Goal: Task Accomplishment & Management: Complete application form

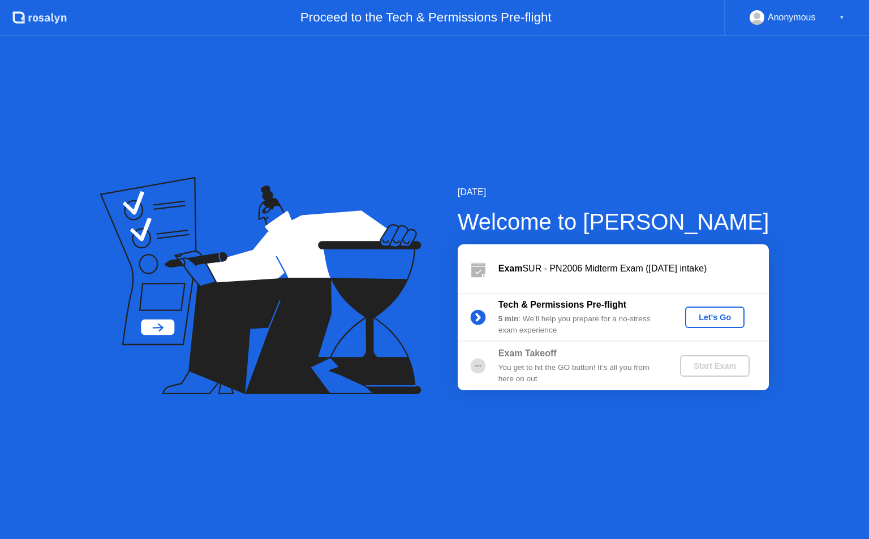
click at [714, 321] on div "Let's Go" at bounding box center [715, 317] width 50 height 9
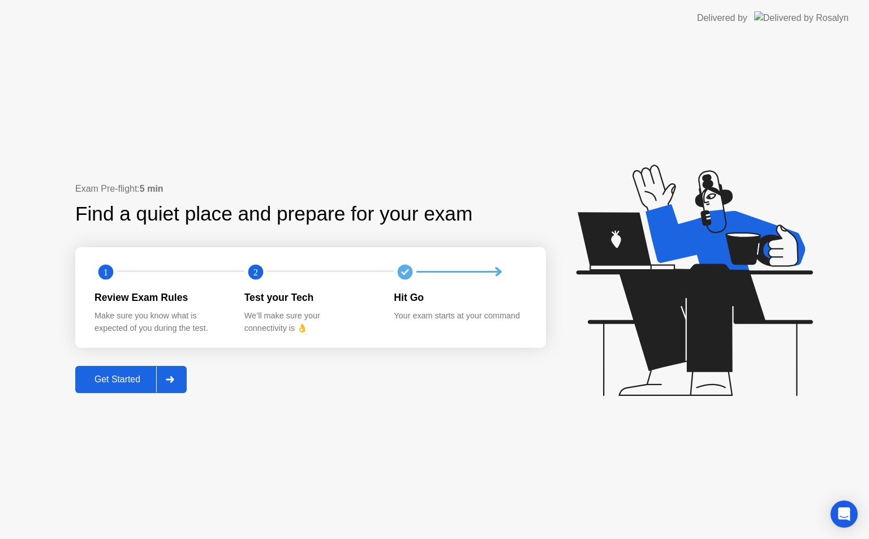
click at [162, 376] on div at bounding box center [169, 380] width 27 height 26
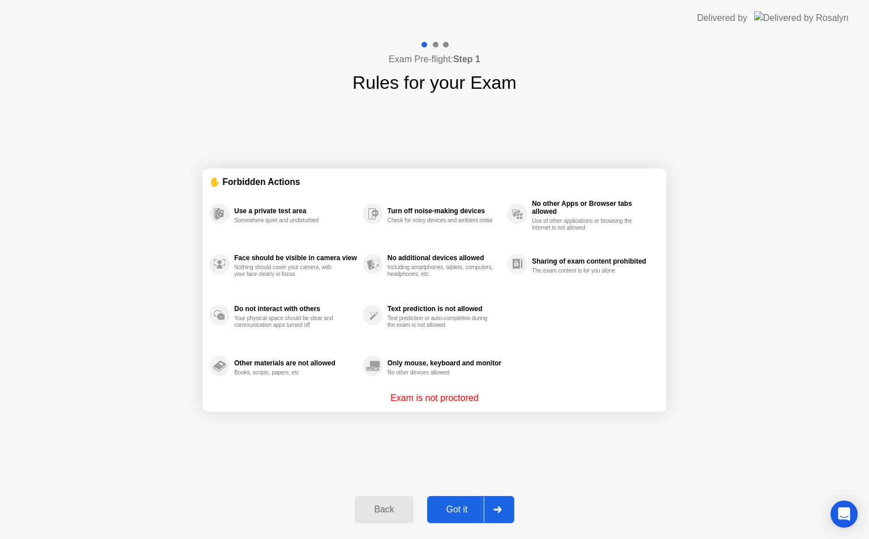
click at [448, 505] on div "Got it" at bounding box center [456, 510] width 53 height 10
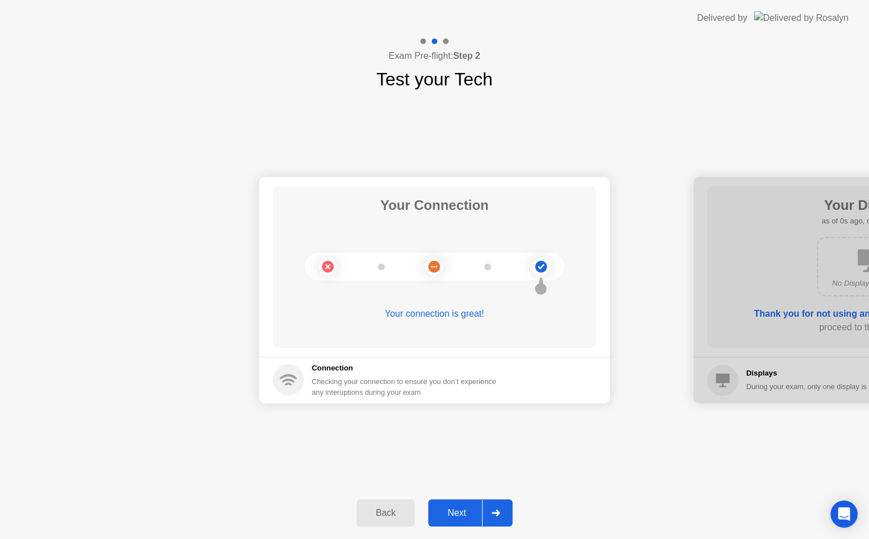
click at [481, 514] on div "Next" at bounding box center [457, 513] width 50 height 10
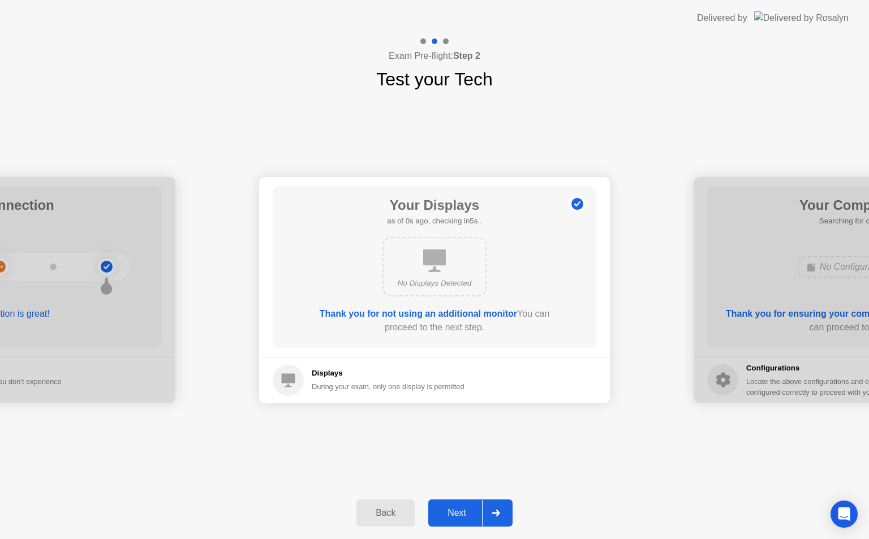
click at [481, 514] on div "Next" at bounding box center [457, 513] width 50 height 10
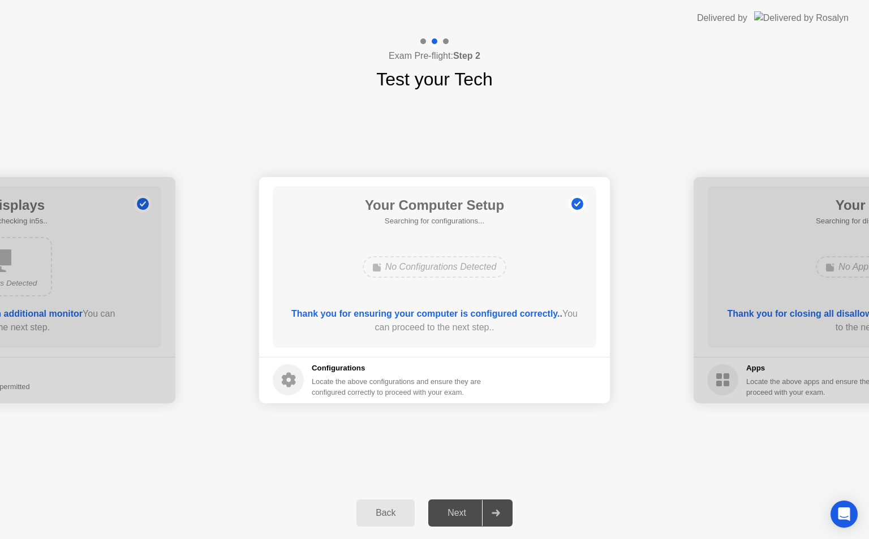
click at [481, 514] on div "Next" at bounding box center [457, 513] width 50 height 10
click at [481, 531] on div "Back Next" at bounding box center [434, 513] width 869 height 52
click at [479, 522] on button "Next" at bounding box center [470, 512] width 84 height 27
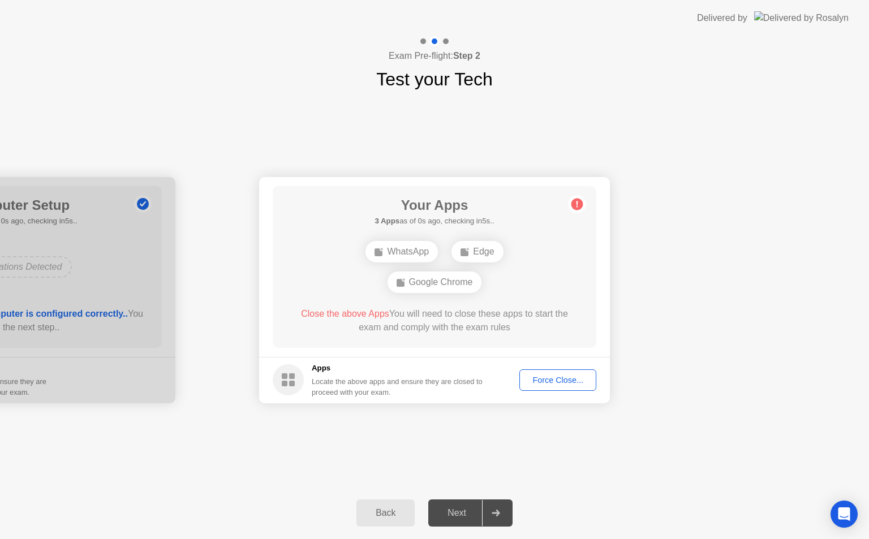
click at [563, 378] on div "Force Close..." at bounding box center [557, 380] width 69 height 9
click at [552, 377] on div "Force Close..." at bounding box center [557, 380] width 69 height 9
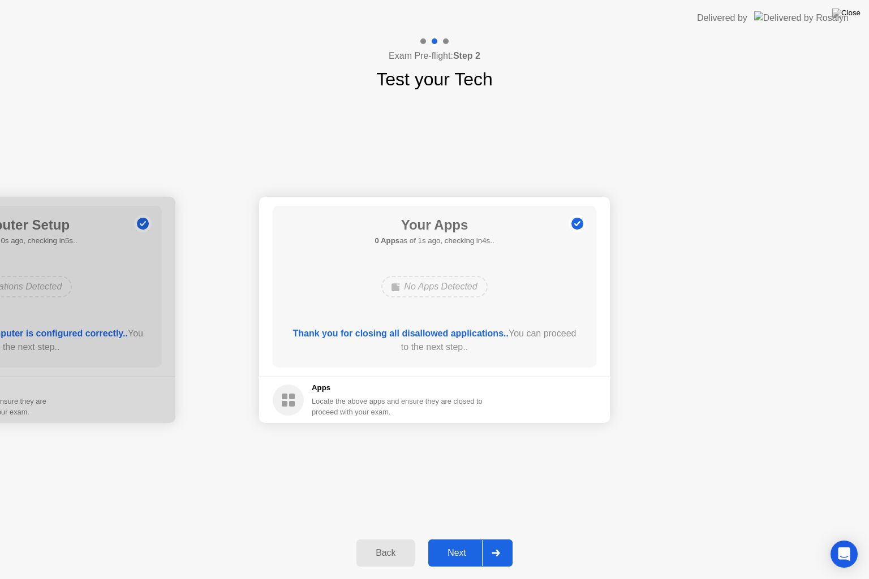
click at [483, 539] on div at bounding box center [495, 553] width 27 height 26
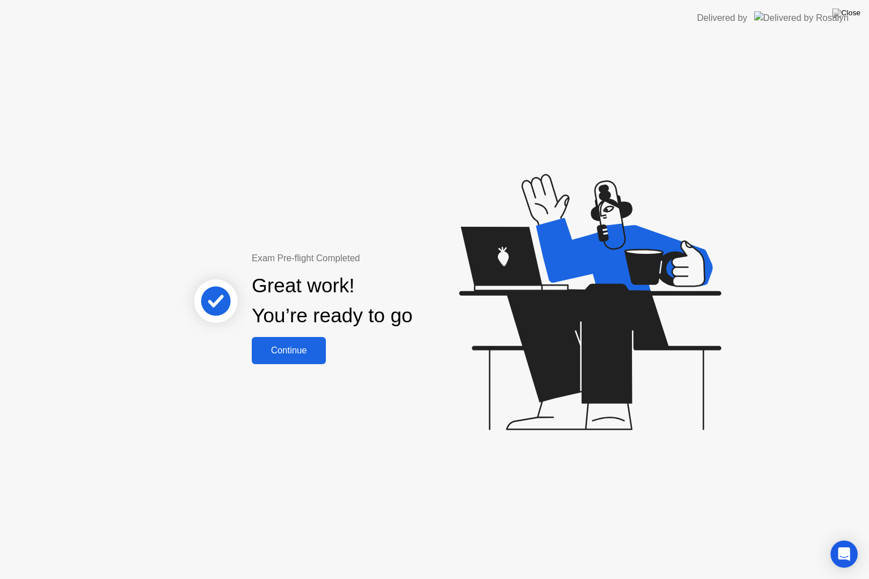
click at [237, 326] on icon at bounding box center [216, 301] width 72 height 72
click at [289, 353] on div "Continue" at bounding box center [288, 351] width 67 height 10
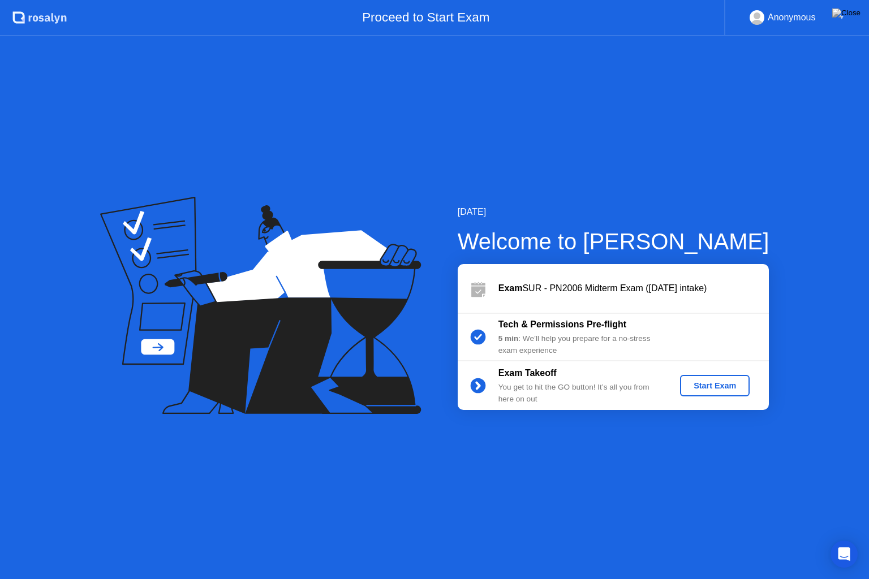
click at [731, 381] on div "Start Exam" at bounding box center [714, 385] width 61 height 9
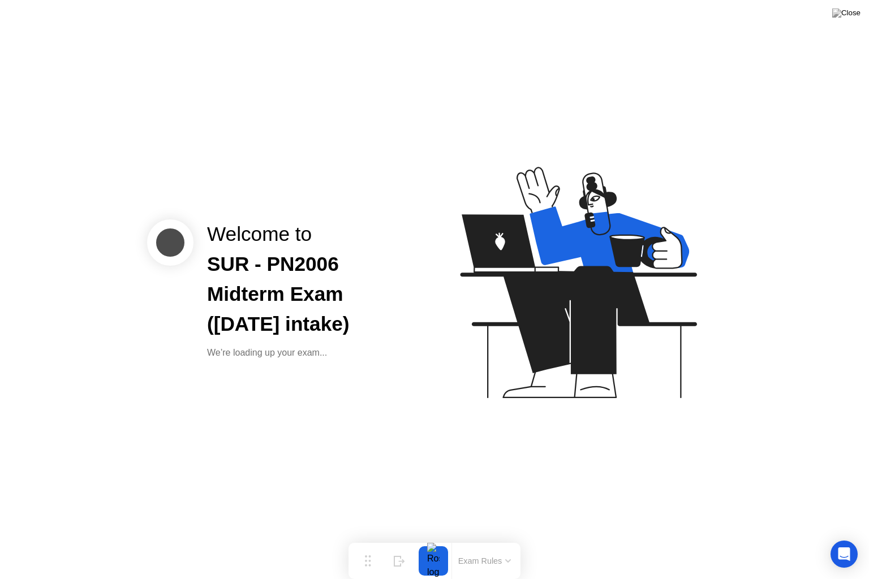
drag, startPoint x: 432, startPoint y: 301, endPoint x: 411, endPoint y: 269, distance: 38.9
click at [411, 269] on div "Welcome to SUR - PN2006 Midterm Exam ([DATE] intake) We’re loading up your exam…" at bounding box center [434, 289] width 869 height 579
click at [400, 302] on div "SUR - PN2006 Midterm Exam ([DATE] intake)" at bounding box center [311, 293] width 209 height 89
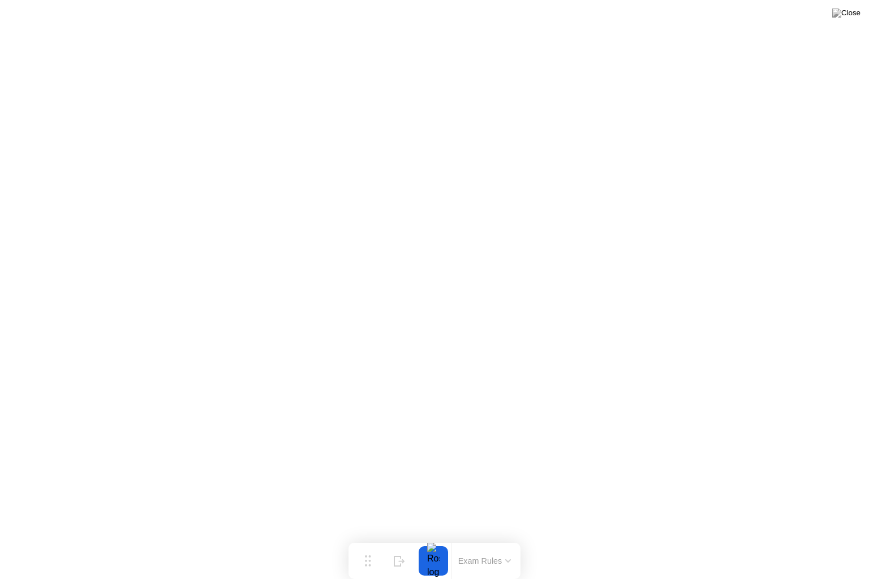
click at [509, 539] on icon at bounding box center [508, 561] width 5 height 2
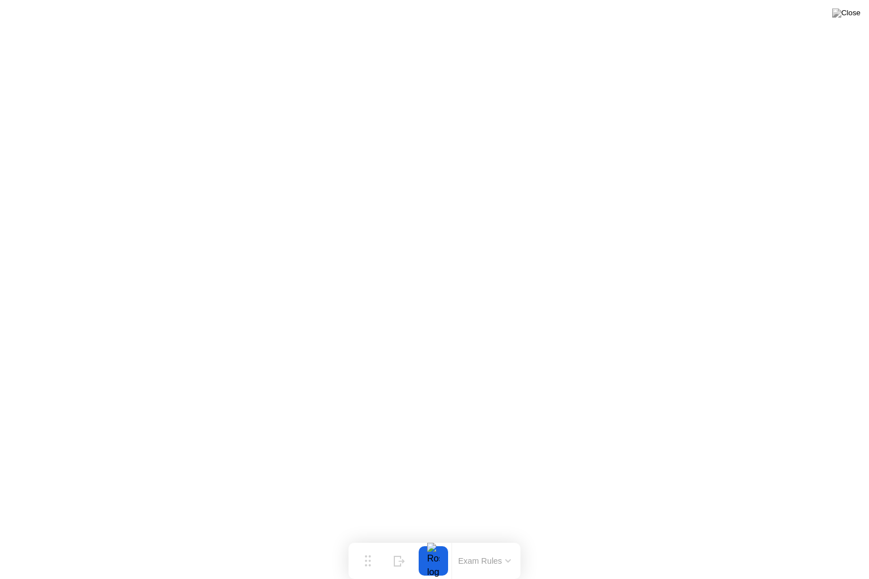
click at [502, 539] on button "Exam Rules" at bounding box center [485, 561] width 60 height 10
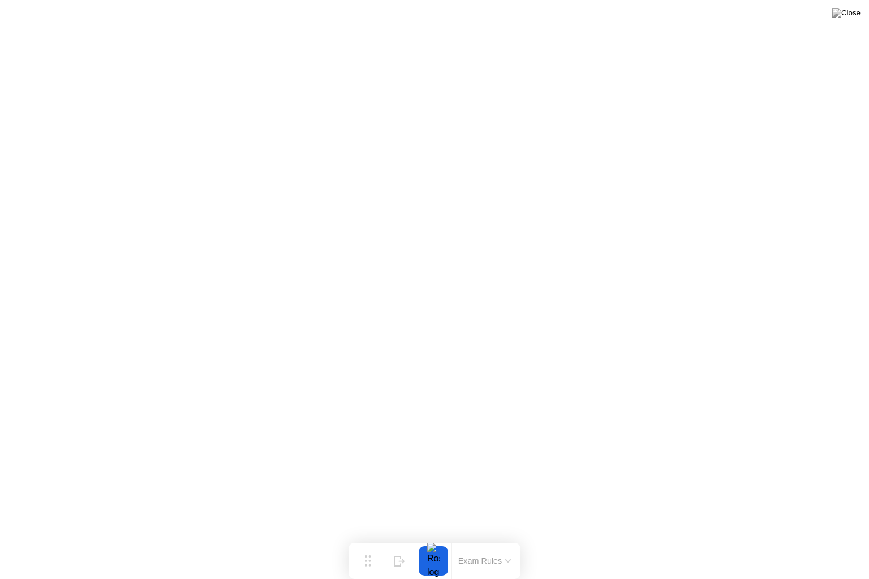
click at [494, 539] on button "Exam Rules" at bounding box center [485, 561] width 60 height 10
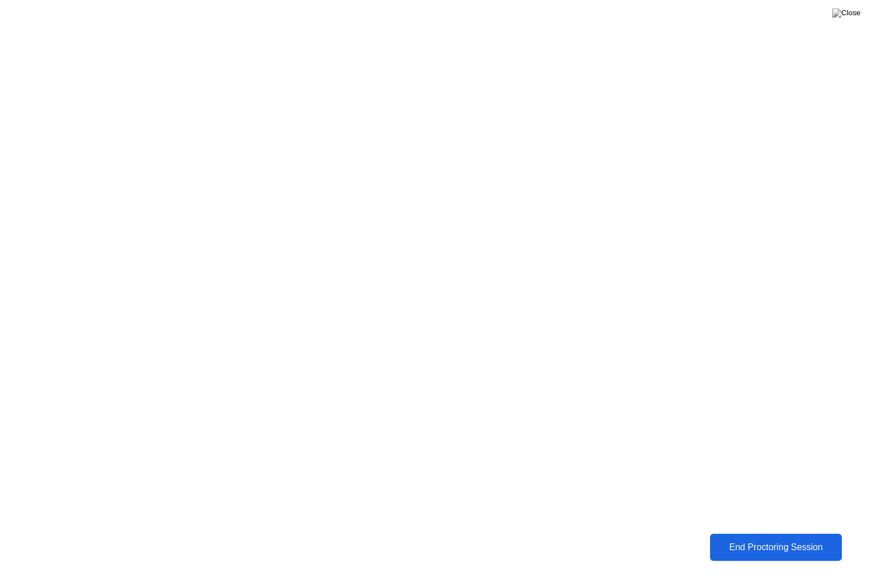
click at [808, 539] on div "End Proctoring Session" at bounding box center [775, 547] width 125 height 10
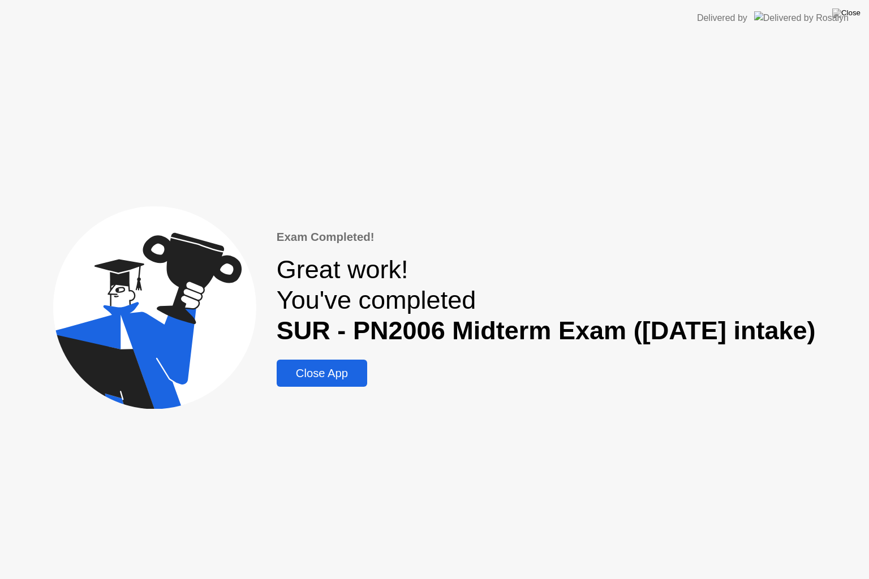
click at [331, 374] on div "Close App" at bounding box center [322, 373] width 84 height 13
